Goal: Find specific page/section: Find specific page/section

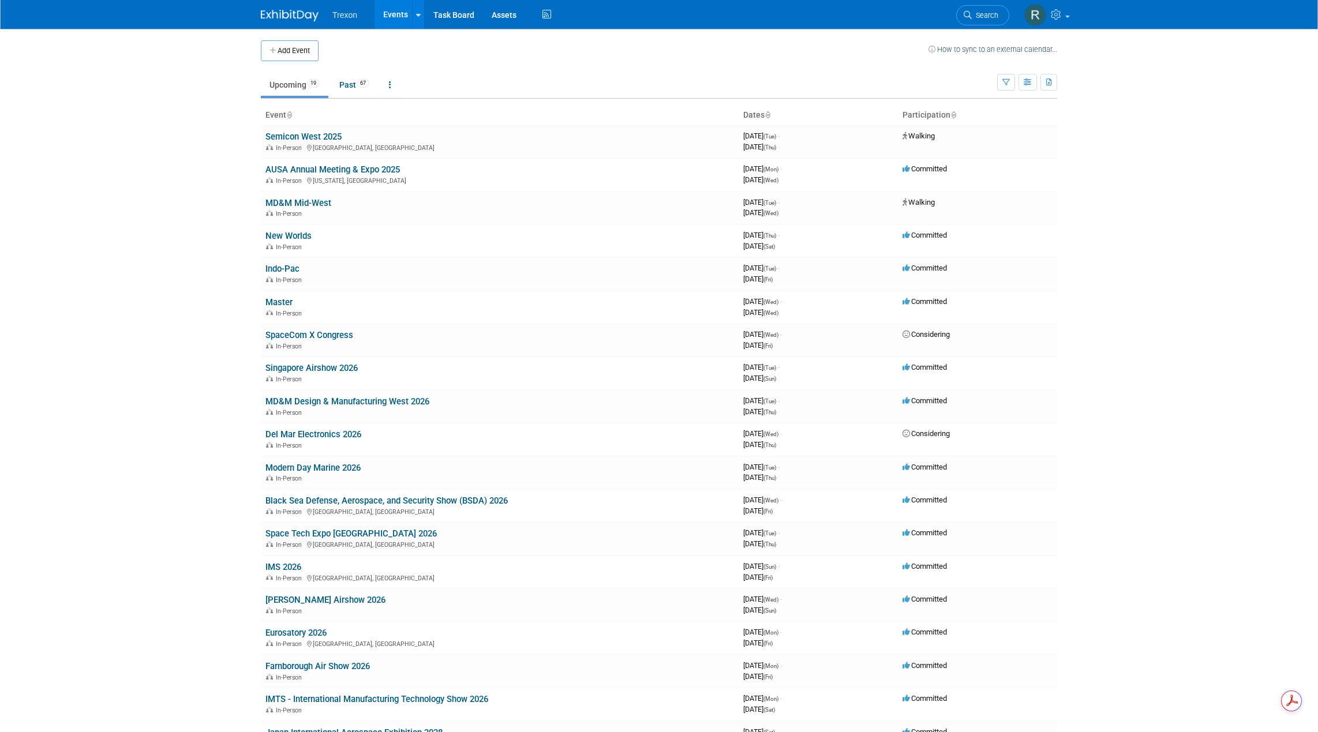
click at [308, 171] on link "AUSA Annual Meeting & Expo 2025" at bounding box center [332, 169] width 134 height 10
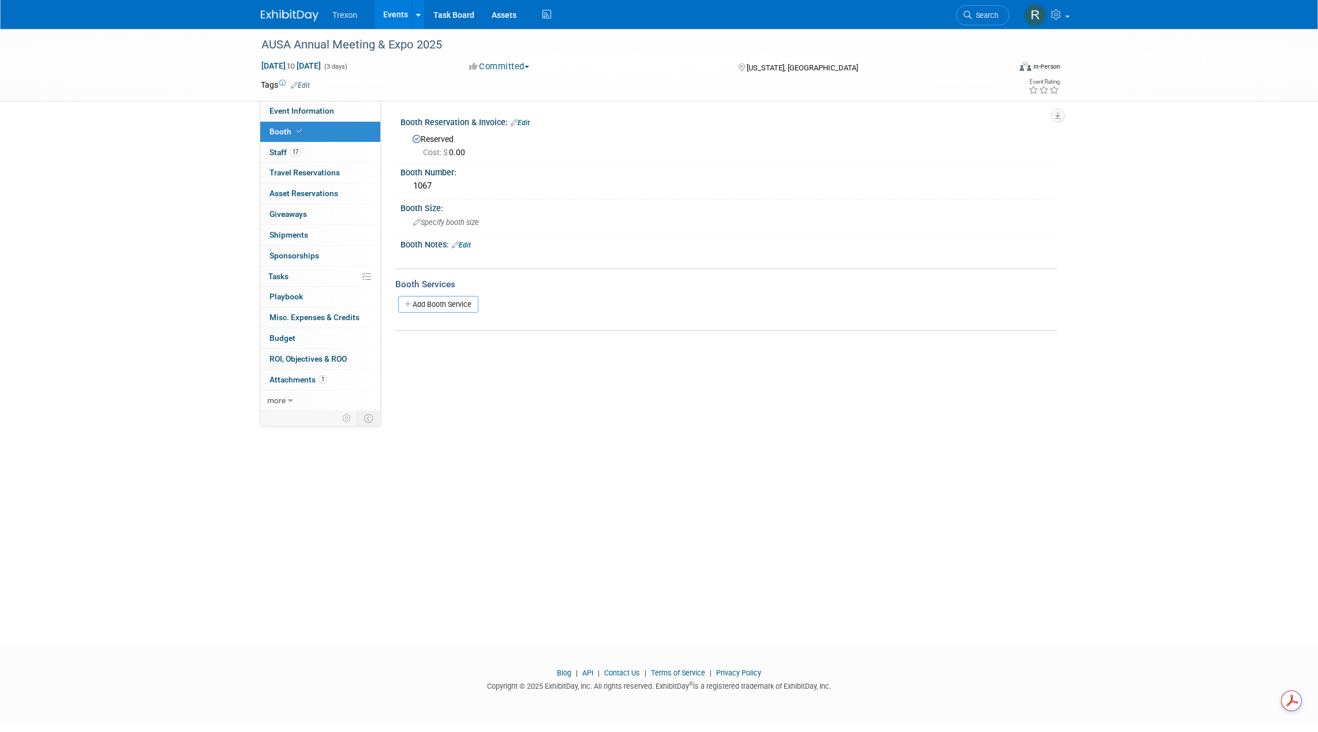
click at [272, 124] on link "Booth" at bounding box center [320, 132] width 120 height 20
click at [304, 47] on div "AUSA Annual Meeting & Expo 2025" at bounding box center [624, 45] width 735 height 21
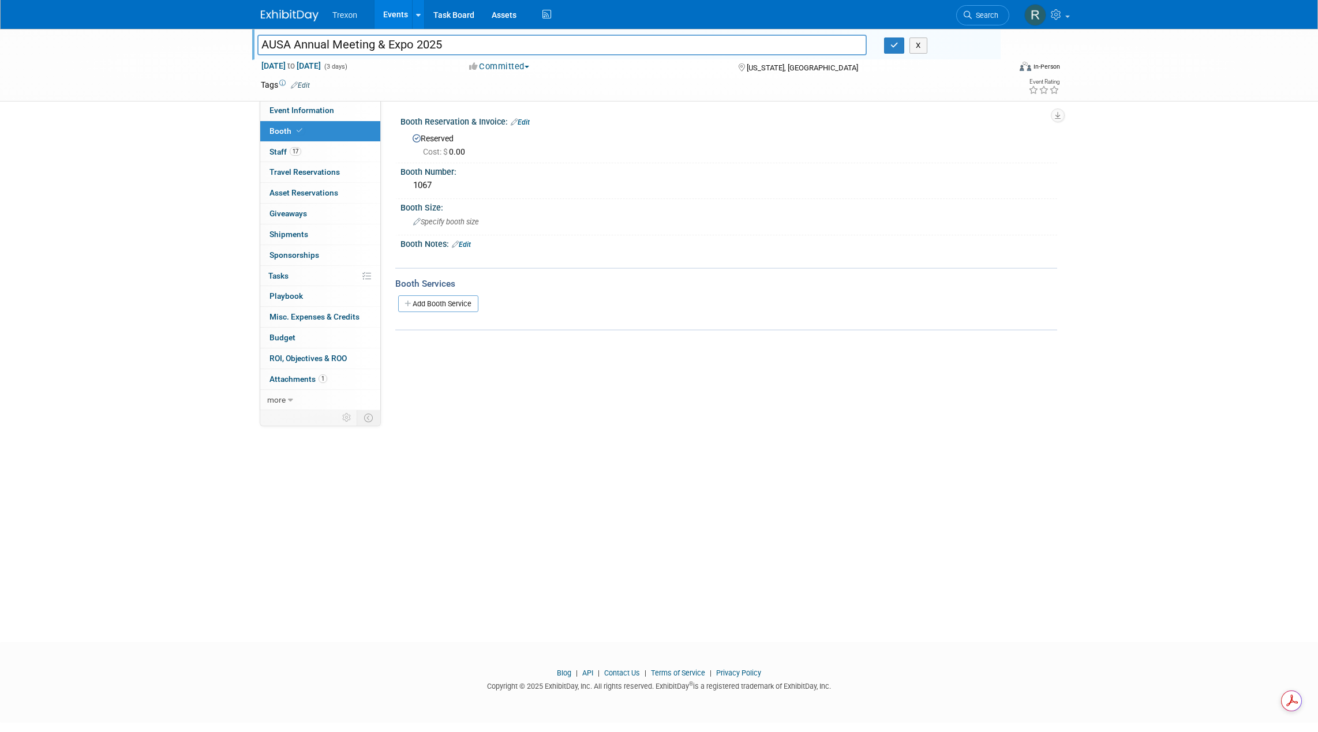
click at [394, 19] on link "Events" at bounding box center [395, 14] width 42 height 29
